Goal: Transaction & Acquisition: Purchase product/service

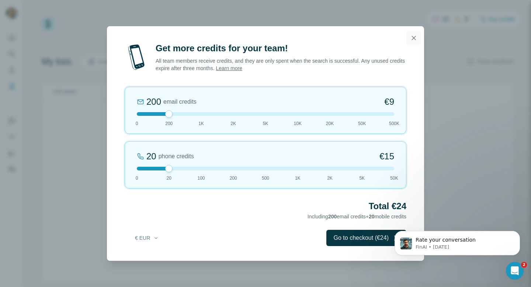
click at [411, 36] on icon "button" at bounding box center [413, 37] width 7 height 7
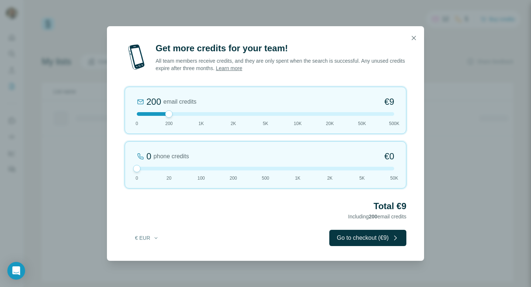
drag, startPoint x: 168, startPoint y: 168, endPoint x: 117, endPoint y: 168, distance: 51.2
click at [117, 168] on div "Get more credits for your team! All team members receive credits, and they are …" at bounding box center [265, 151] width 317 height 218
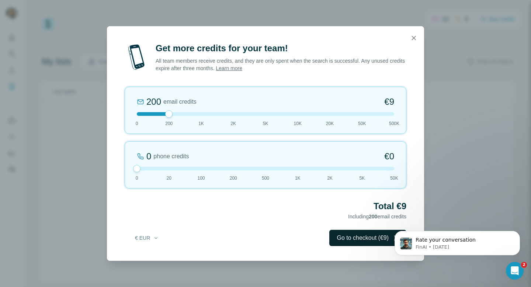
click at [361, 240] on button "Go to checkout (€9)" at bounding box center [367, 238] width 77 height 16
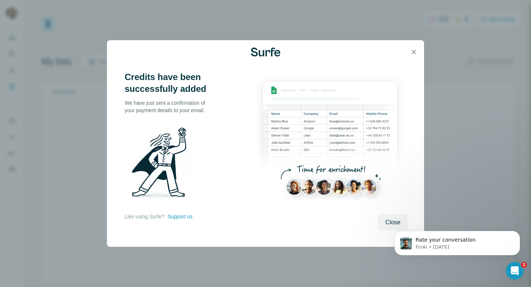
click at [385, 220] on html "Rate your conversation FinAI • 1w ago" at bounding box center [456, 241] width 147 height 52
click at [411, 52] on icon "button" at bounding box center [413, 51] width 7 height 7
